Goal: Task Accomplishment & Management: Manage account settings

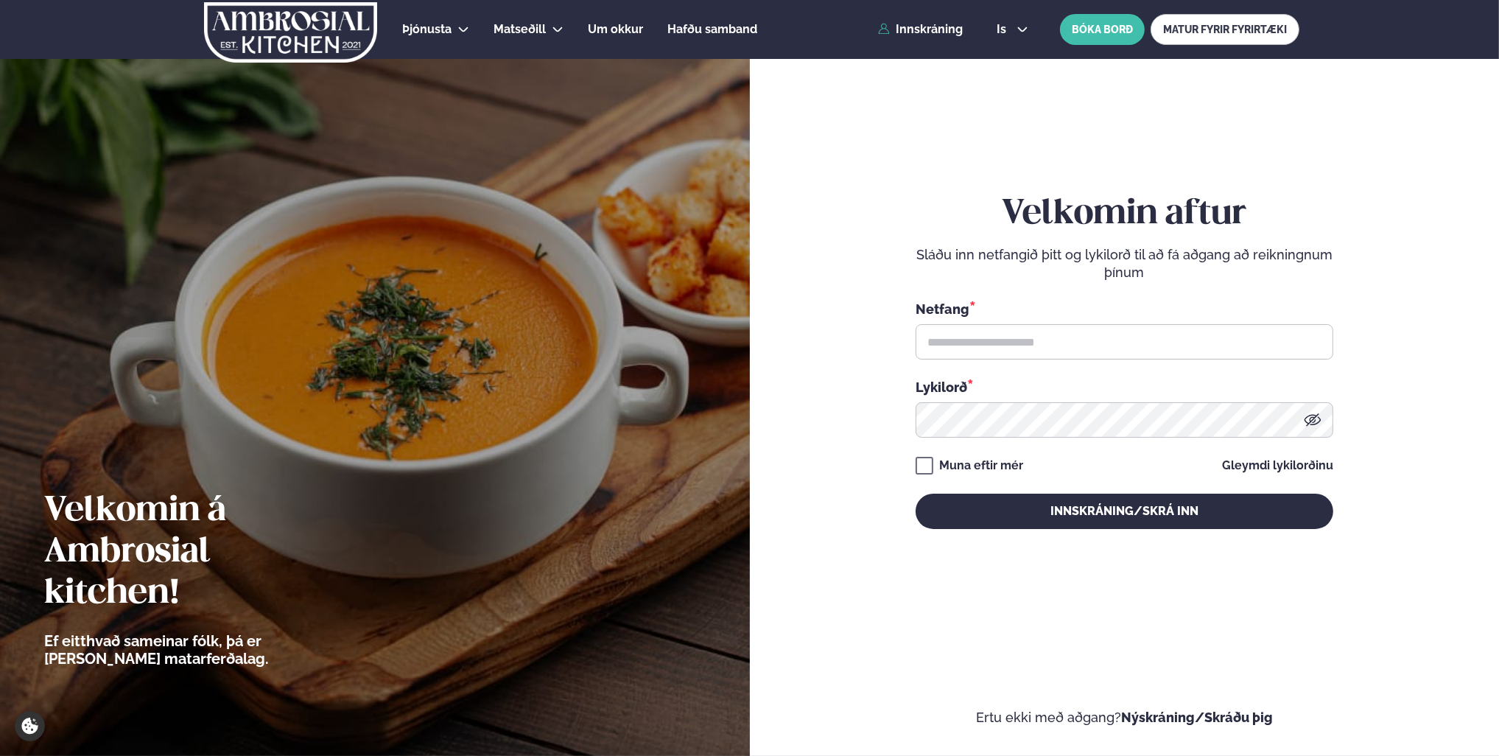
drag, startPoint x: 0, startPoint y: 0, endPoint x: 1109, endPoint y: 318, distance: 1153.8
click at [1108, 317] on div "Netfang *" at bounding box center [1124, 308] width 418 height 19
drag, startPoint x: 1137, startPoint y: 333, endPoint x: 1196, endPoint y: 336, distance: 59.0
click at [1138, 333] on input "text" at bounding box center [1124, 341] width 418 height 35
click at [1275, 340] on input "text" at bounding box center [1124, 341] width 418 height 35
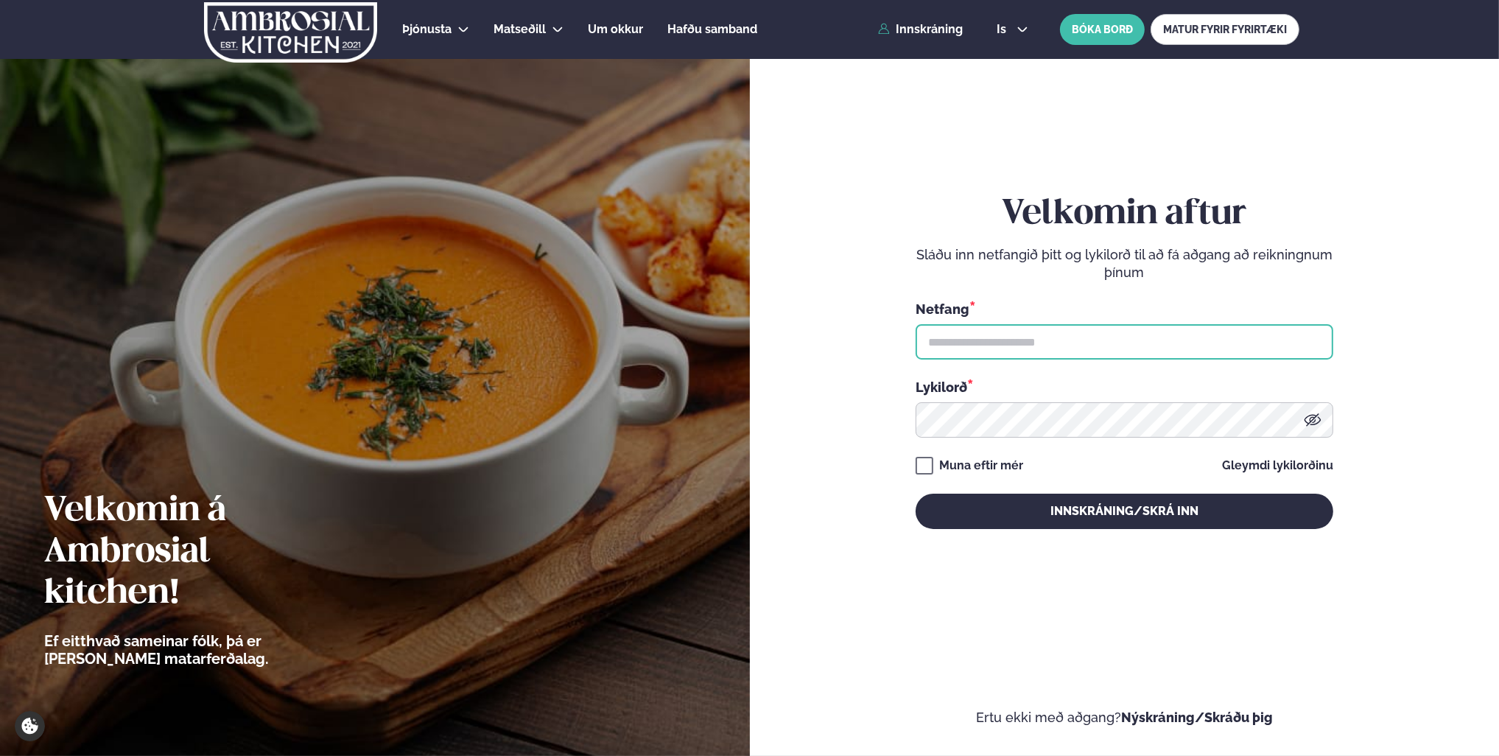
type input "**********"
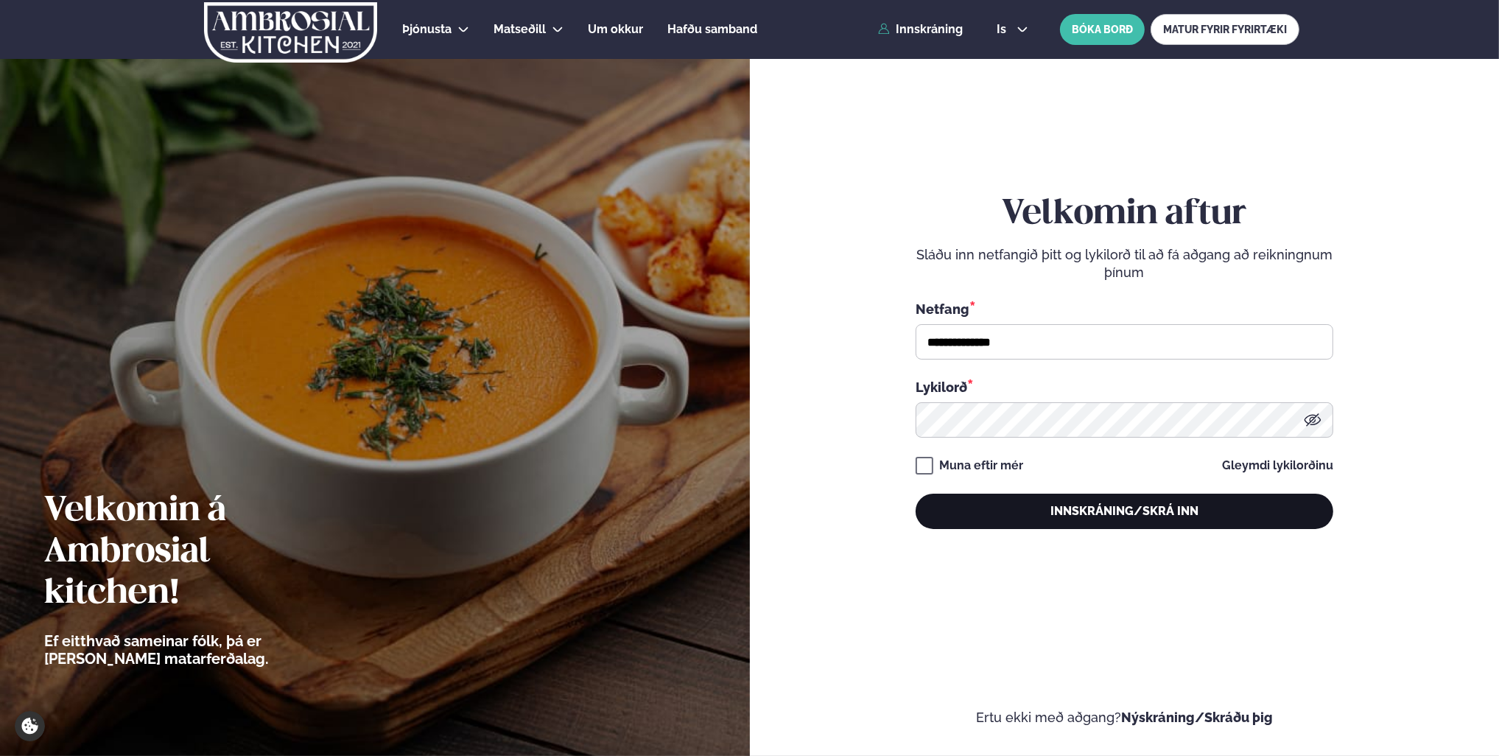
click at [1030, 499] on button "Innskráning/Skrá inn" at bounding box center [1124, 510] width 418 height 35
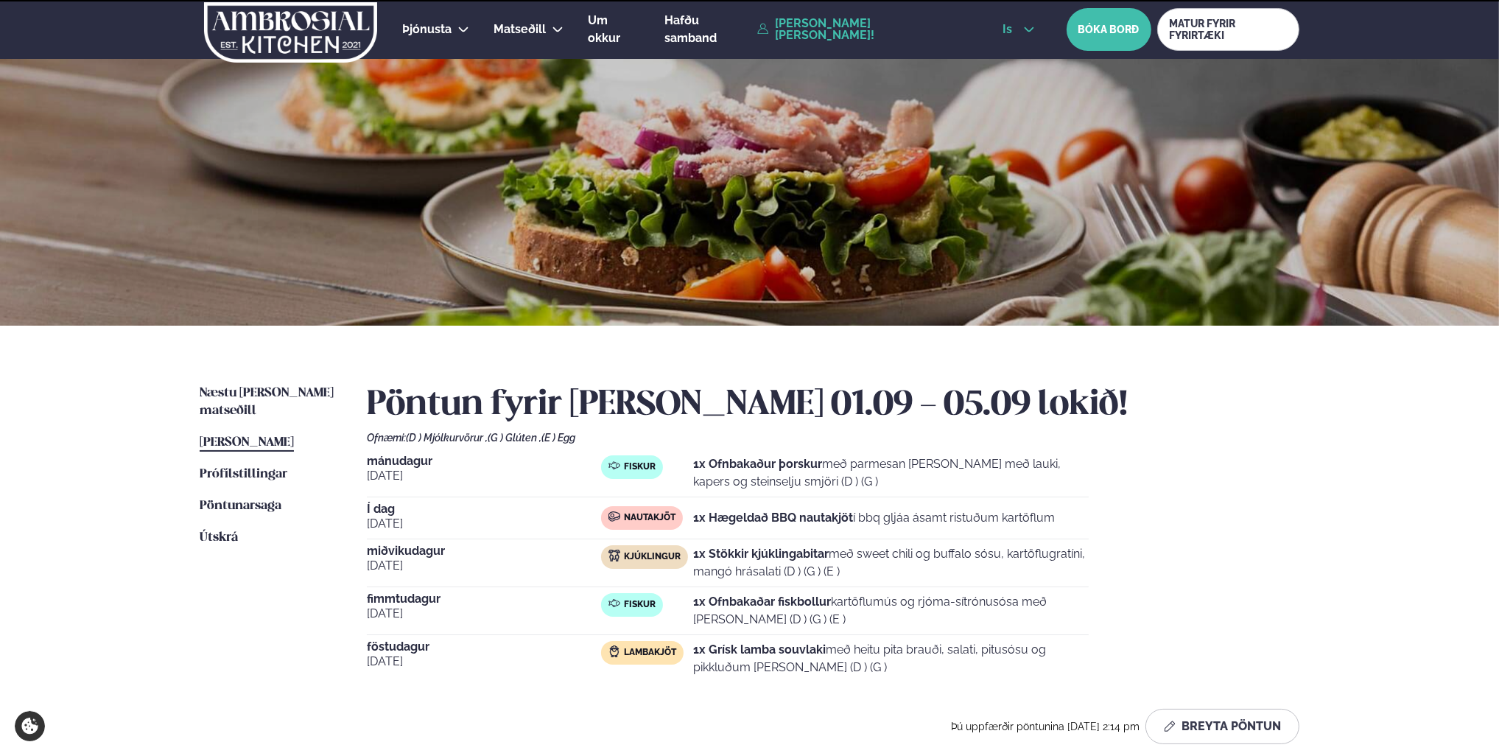
click at [1023, 35] on icon at bounding box center [1029, 30] width 12 height 12
click at [1017, 57] on link "en" at bounding box center [1017, 55] width 55 height 29
